Goal: Task Accomplishment & Management: Use online tool/utility

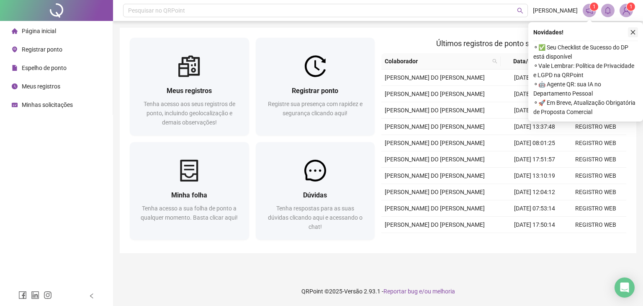
drag, startPoint x: 630, startPoint y: 33, endPoint x: 553, endPoint y: 56, distance: 80.4
click at [630, 33] on icon "close" at bounding box center [633, 32] width 6 height 6
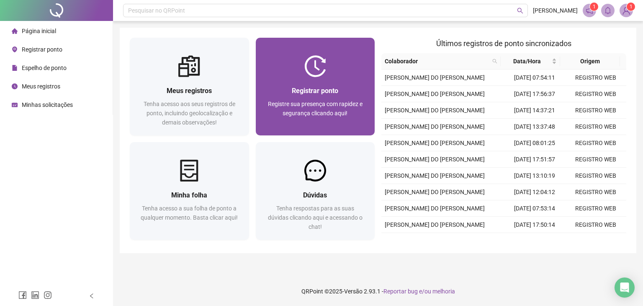
click at [336, 96] on div "Registrar ponto" at bounding box center [315, 90] width 99 height 10
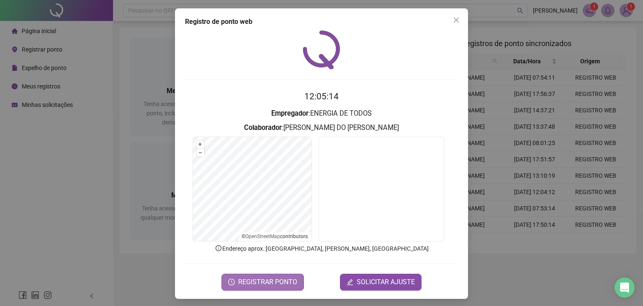
click at [256, 283] on span "REGISTRAR PONTO" at bounding box center [267, 282] width 59 height 10
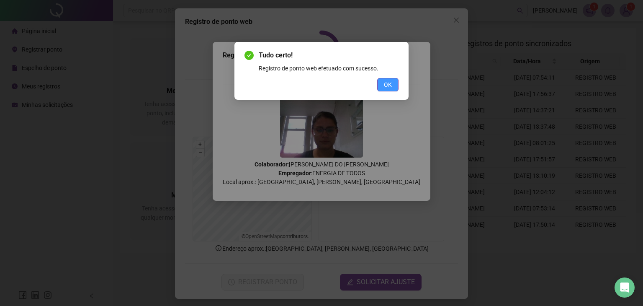
click at [389, 85] on span "OK" at bounding box center [388, 84] width 8 height 9
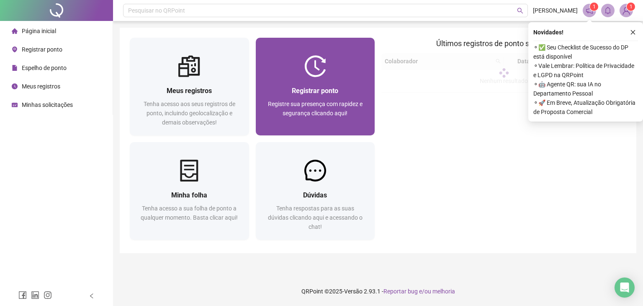
click at [336, 101] on span "Registre sua presença com rapidez e segurança clicando aqui!" at bounding box center [315, 108] width 95 height 16
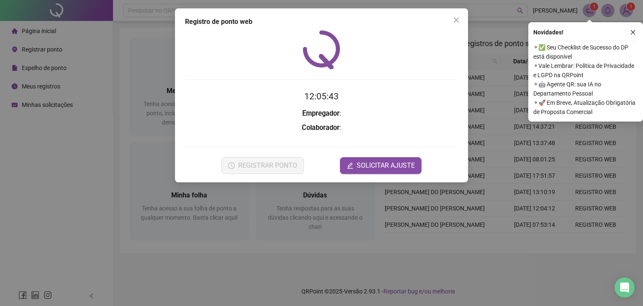
click at [628, 34] on div "Novidades !" at bounding box center [585, 32] width 105 height 10
click at [454, 15] on button "Close" at bounding box center [456, 19] width 13 height 13
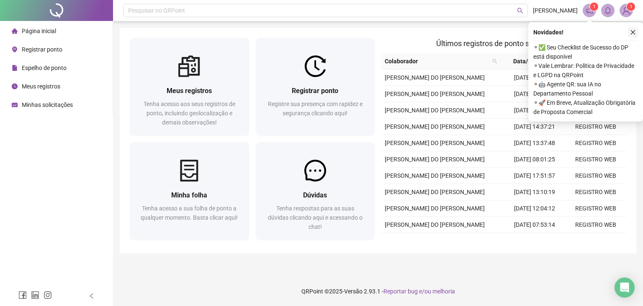
click at [633, 30] on icon "close" at bounding box center [633, 32] width 6 height 6
